Goal: Information Seeking & Learning: Learn about a topic

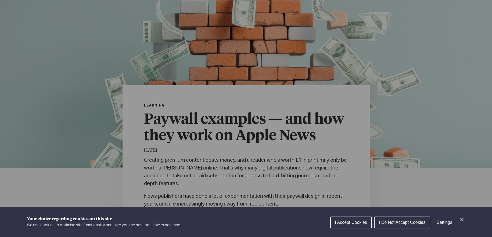
scroll to position [63, 0]
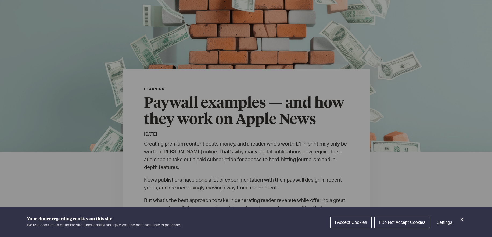
click at [464, 219] on icon "Close Cookie Control" at bounding box center [462, 219] width 6 height 6
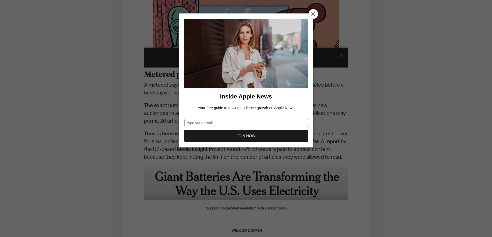
scroll to position [1074, 0]
click at [314, 17] on div at bounding box center [314, 14] width 10 height 10
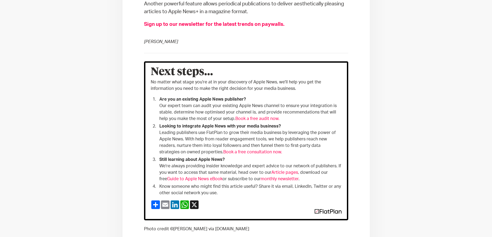
scroll to position [2466, 0]
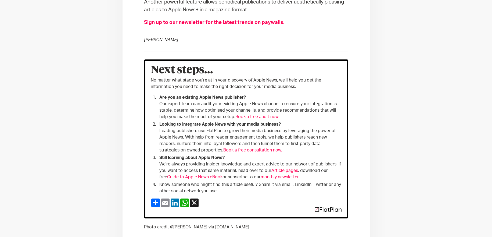
click at [195, 177] on link "Guide to Apple News eBook" at bounding box center [194, 177] width 55 height 4
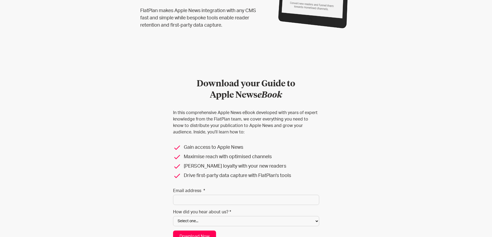
scroll to position [253, 0]
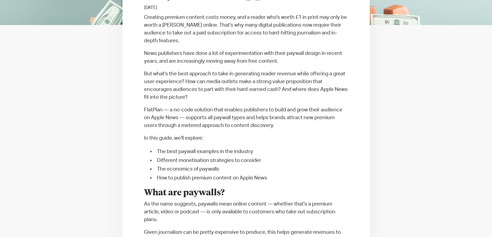
scroll to position [190, 0]
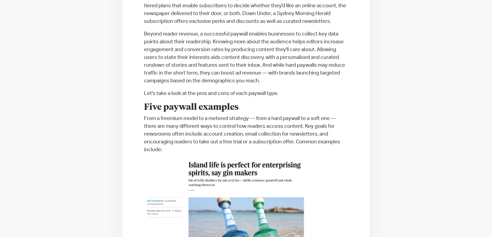
scroll to position [1030, 0]
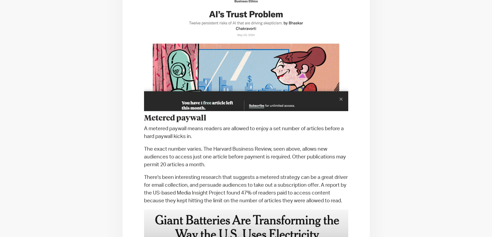
click at [331, 158] on p "The exact number varies. The Harvard Business Review, seen above, allows new au…" at bounding box center [246, 156] width 204 height 23
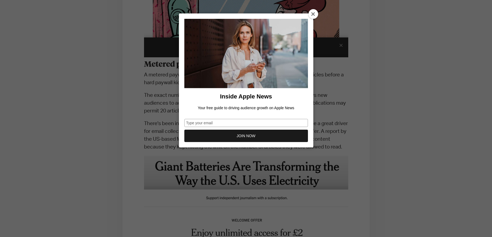
scroll to position [1084, 0]
click at [313, 15] on icon at bounding box center [313, 14] width 4 height 4
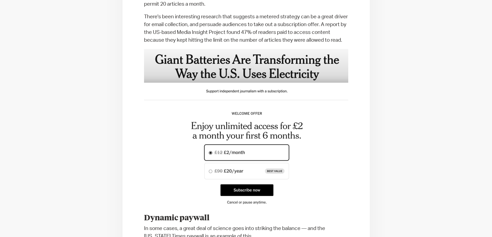
scroll to position [1243, 0]
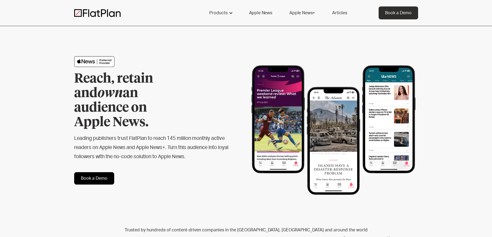
click at [306, 13] on link "Apple News+" at bounding box center [302, 12] width 38 height 13
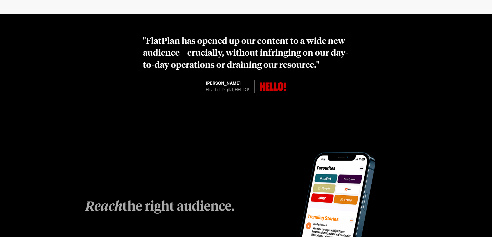
scroll to position [600, 0]
